Goal: Task Accomplishment & Management: Use online tool/utility

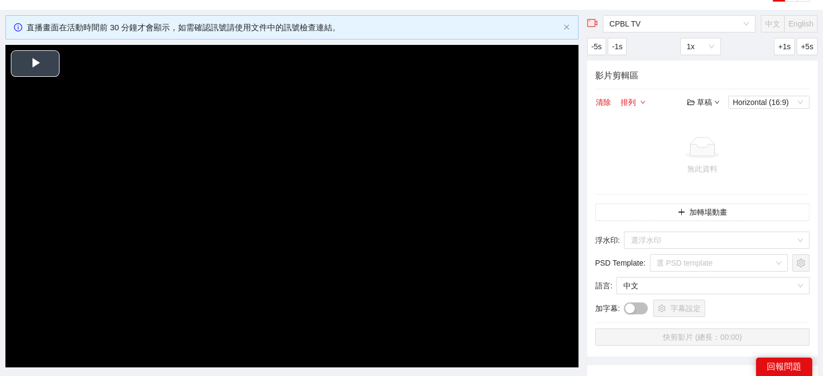
scroll to position [54, 0]
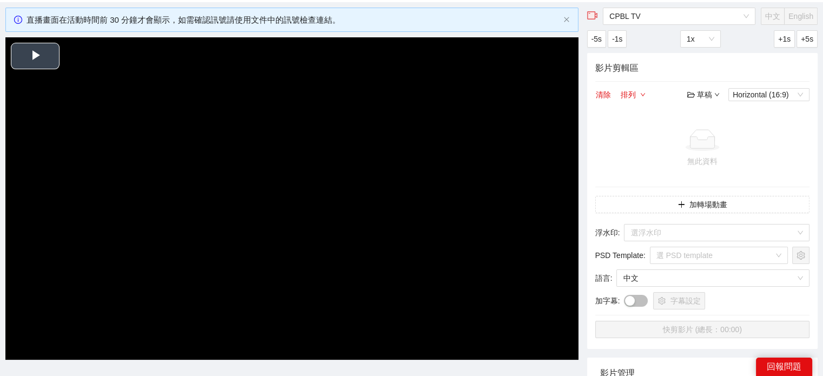
click at [35, 56] on span "Video Player" at bounding box center [35, 56] width 0 height 0
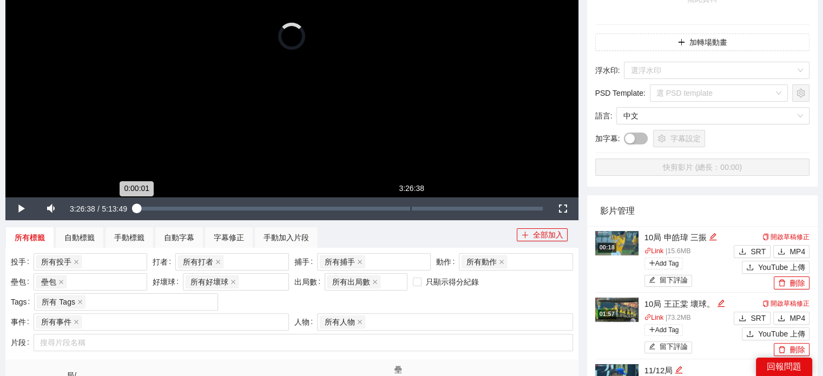
click at [400, 204] on div "Loaded : 0.19% 3:26:38 0:00:01" at bounding box center [339, 209] width 417 height 23
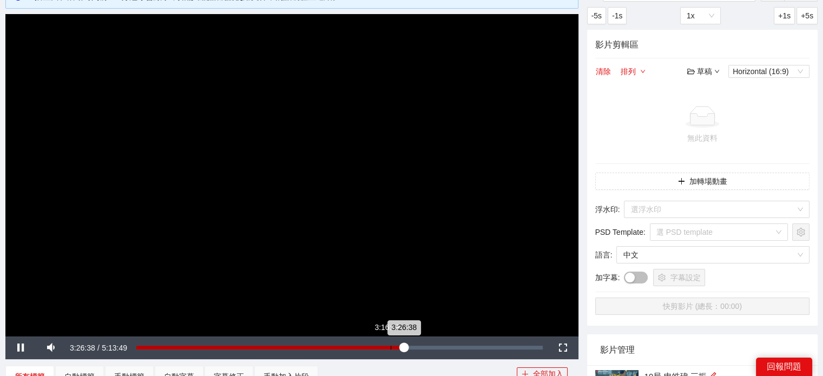
scroll to position [0, 0]
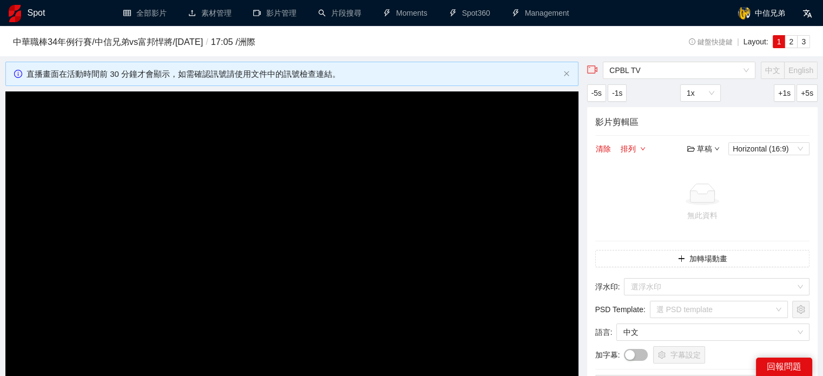
click at [23, 16] on link "Spot" at bounding box center [27, 13] width 36 height 9
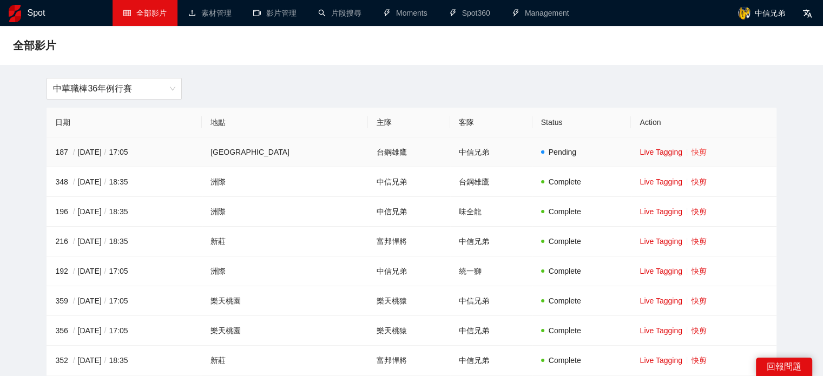
click at [692, 153] on link "快剪" at bounding box center [699, 152] width 15 height 9
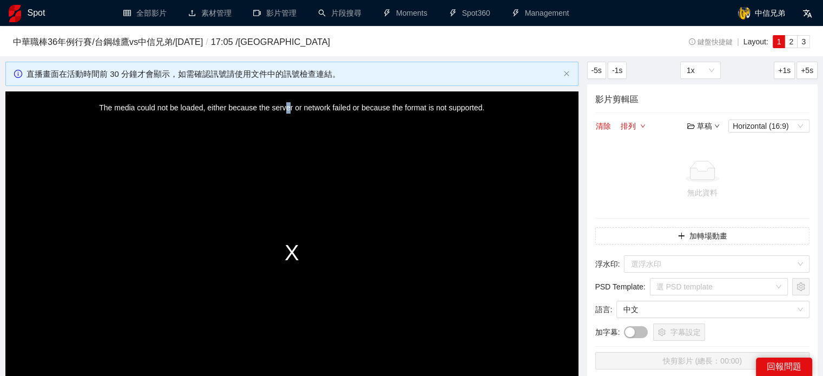
click at [288, 254] on div "The media could not be loaded, either because the server or network failed or b…" at bounding box center [291, 252] width 573 height 322
click at [40, 16] on h1 "Spot" at bounding box center [37, 13] width 18 height 26
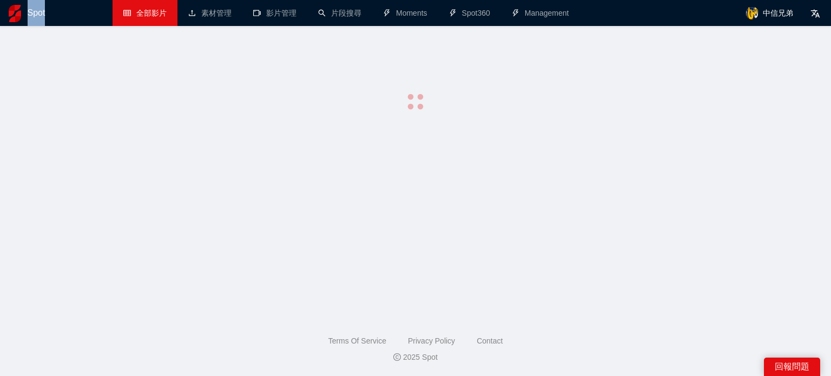
click at [40, 16] on h1 "Spot" at bounding box center [37, 13] width 18 height 26
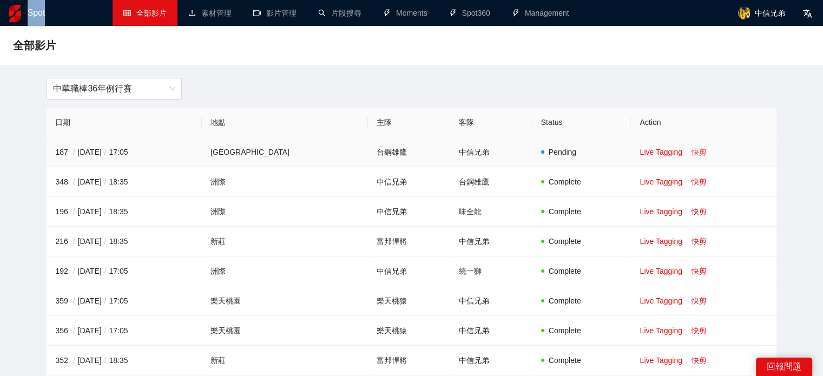
click at [692, 149] on link "快剪" at bounding box center [699, 152] width 15 height 9
